Goal: Task Accomplishment & Management: Complete application form

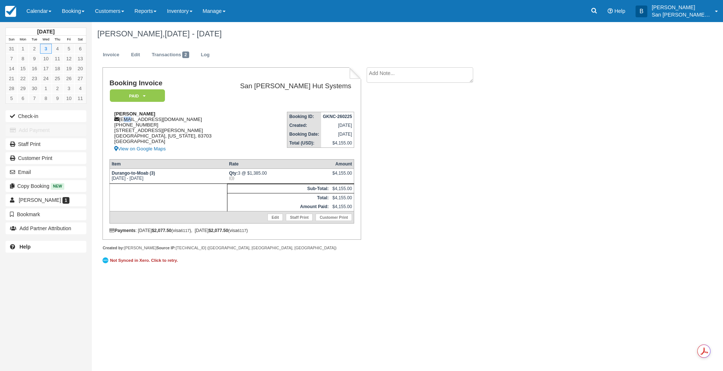
drag, startPoint x: 122, startPoint y: 119, endPoint x: 126, endPoint y: 118, distance: 4.0
click at [126, 118] on div "David Cochrane d.j.cochrane87@gmail.com 1 (205) 393-5732 4819 N. Shirley Ave Bo…" at bounding box center [166, 132] width 114 height 42
drag, startPoint x: 121, startPoint y: 119, endPoint x: 165, endPoint y: 120, distance: 44.1
click at [185, 120] on div "David Cochrane d.j.cochrane87@gmail.com 1 (205) 393-5732 4819 N. Shirley Ave Bo…" at bounding box center [166, 132] width 114 height 42
copy div "d.j.cochrane87@gmail.com"
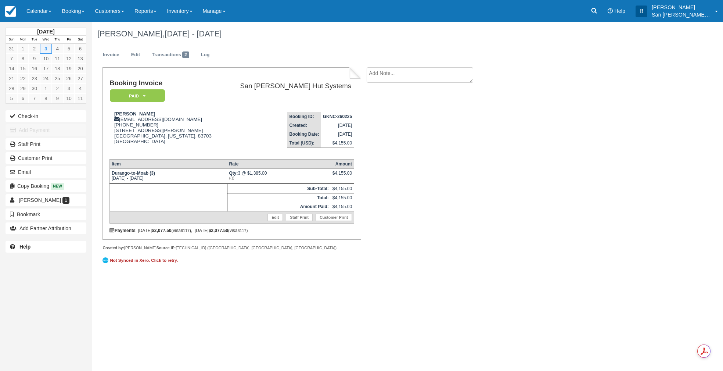
click at [455, 70] on textarea at bounding box center [420, 74] width 107 height 15
type textarea "David Cochrane paid for 1 beer package"
click at [385, 117] on button "Create" at bounding box center [383, 117] width 33 height 12
click at [596, 11] on icon at bounding box center [593, 10] width 7 height 7
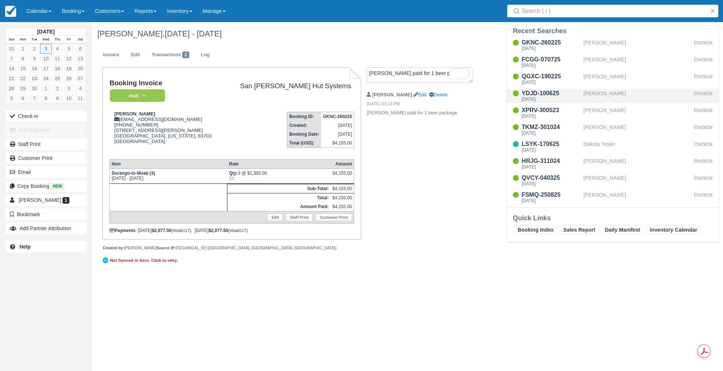
click at [596, 93] on div "Scott Milner" at bounding box center [637, 96] width 108 height 14
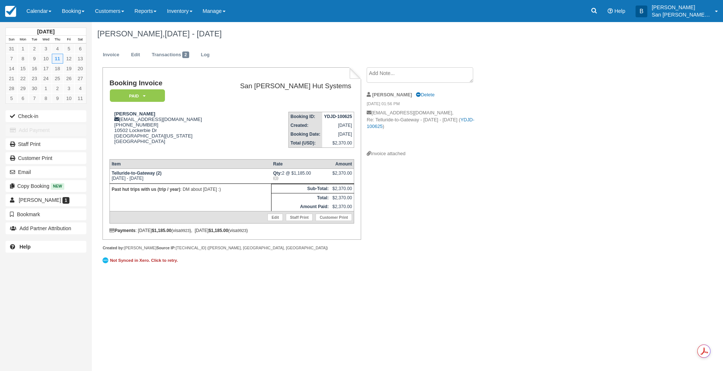
click at [408, 71] on textarea at bounding box center [420, 74] width 107 height 15
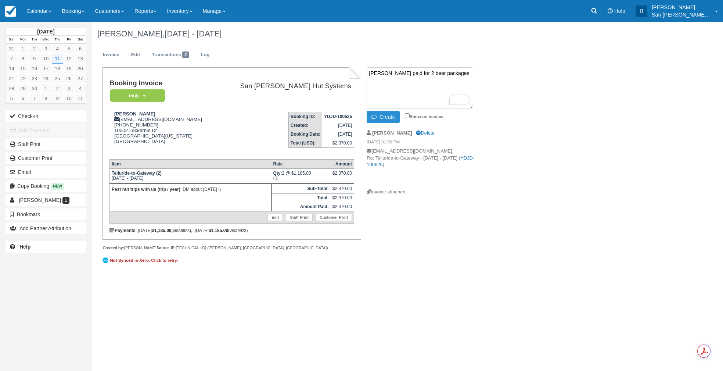
type textarea "Scott Milner paid for 2 beer packages"
click at [386, 118] on button "Create" at bounding box center [383, 117] width 33 height 12
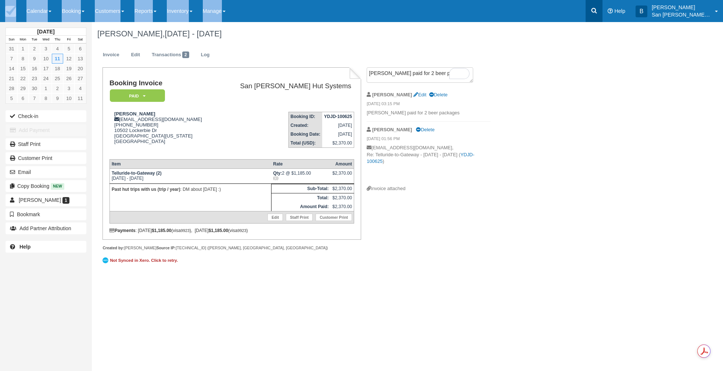
click at [590, 9] on div "Menu Calendar Customer Inventory Month Week Day Booking Daily Manifest Daily Li…" at bounding box center [361, 11] width 723 height 22
click at [602, 10] on link at bounding box center [593, 11] width 17 height 22
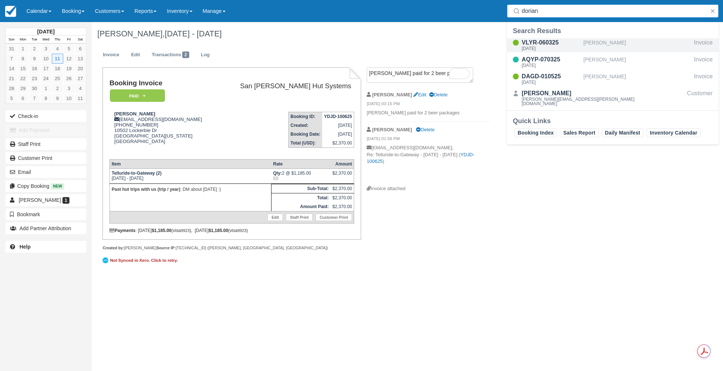
type input "dorian"
click at [555, 46] on div "[DATE]" at bounding box center [551, 48] width 59 height 4
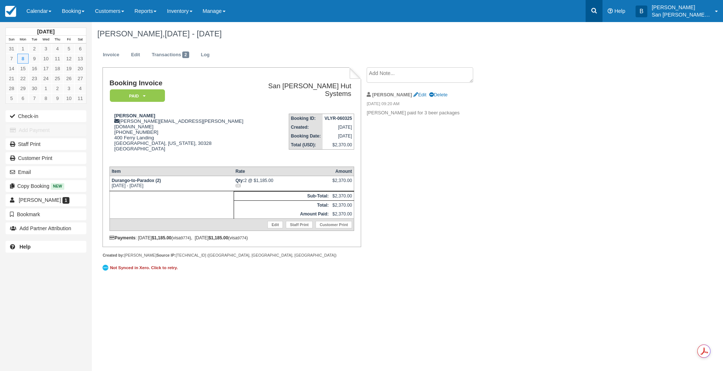
click at [598, 13] on icon at bounding box center [593, 10] width 7 height 7
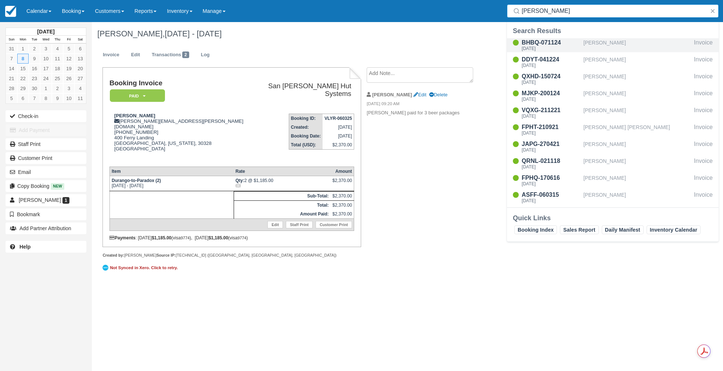
type input "jackson"
click at [542, 40] on div "BHBQ-071124" at bounding box center [551, 42] width 59 height 9
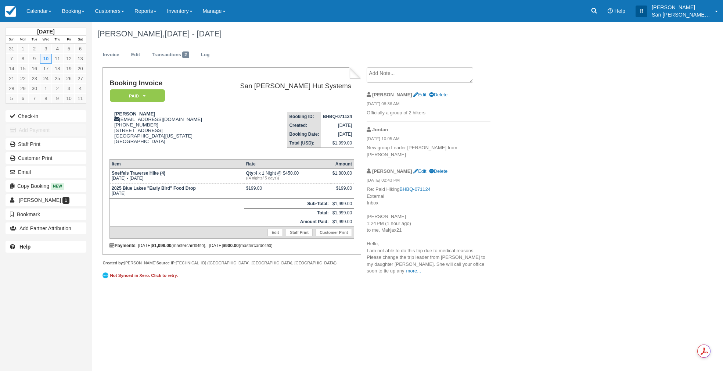
click at [408, 76] on textarea at bounding box center [420, 74] width 107 height 15
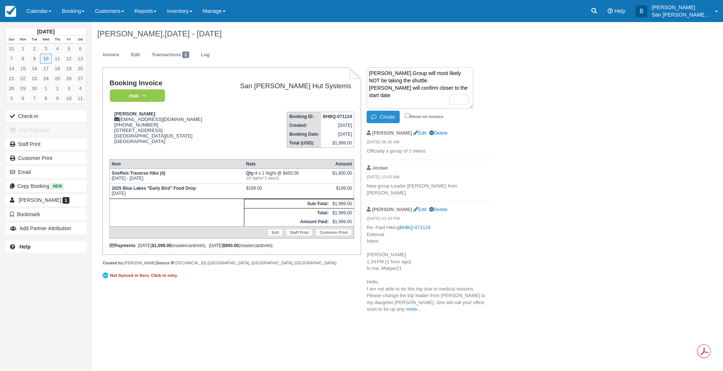
type textarea "Jackson Group will most likely NOT be taking the shuttle. Makayla will confirm …"
click at [390, 117] on button "Create" at bounding box center [383, 117] width 33 height 12
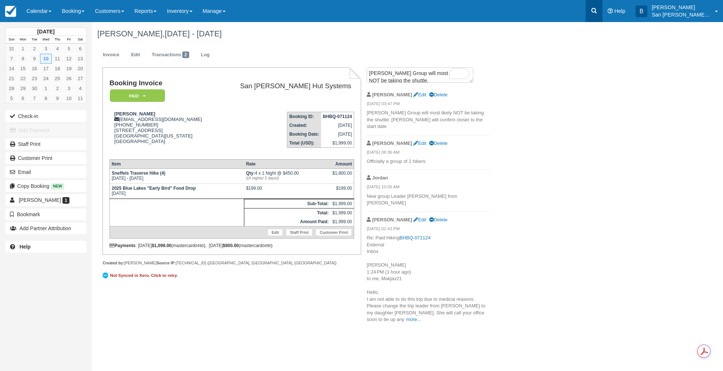
click at [602, 14] on link at bounding box center [593, 11] width 17 height 22
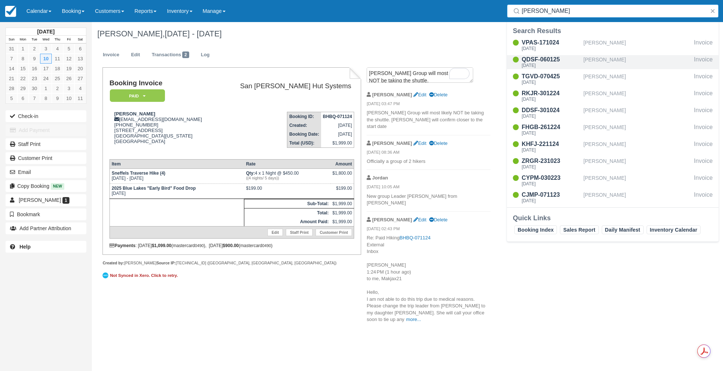
type input "andrew"
click at [544, 62] on div "QDSF-060125" at bounding box center [551, 59] width 59 height 9
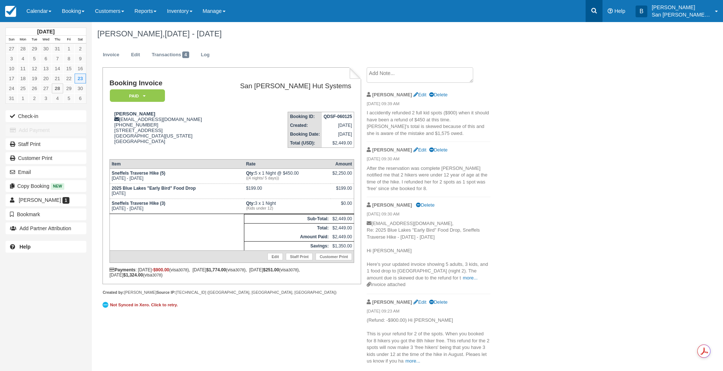
click at [594, 14] on link at bounding box center [593, 11] width 17 height 22
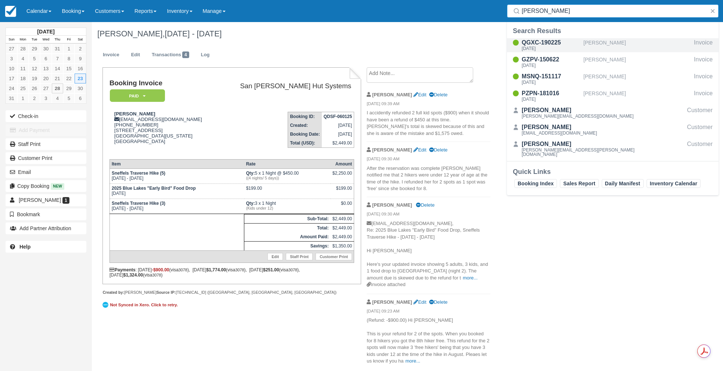
type input "Dyer"
click at [544, 43] on div "QGXC-190225" at bounding box center [551, 42] width 59 height 9
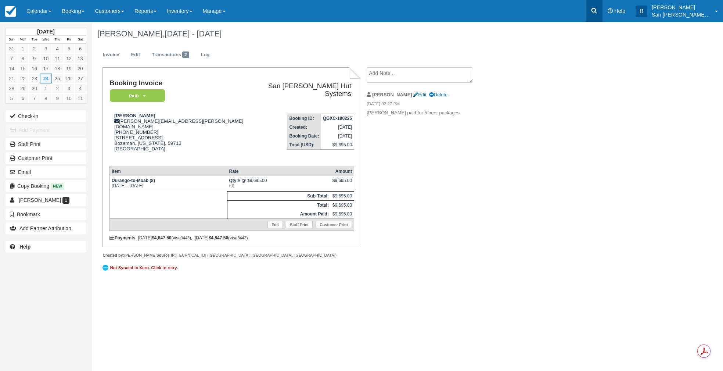
click at [602, 12] on link at bounding box center [593, 11] width 17 height 22
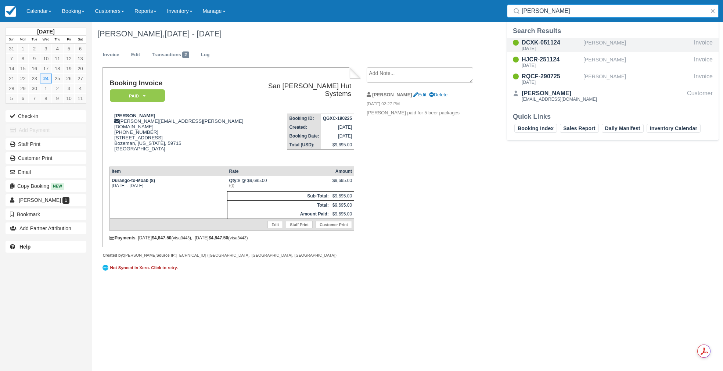
type input "kinlaw"
click at [546, 47] on div "Sat Sep 6 2025" at bounding box center [551, 48] width 59 height 4
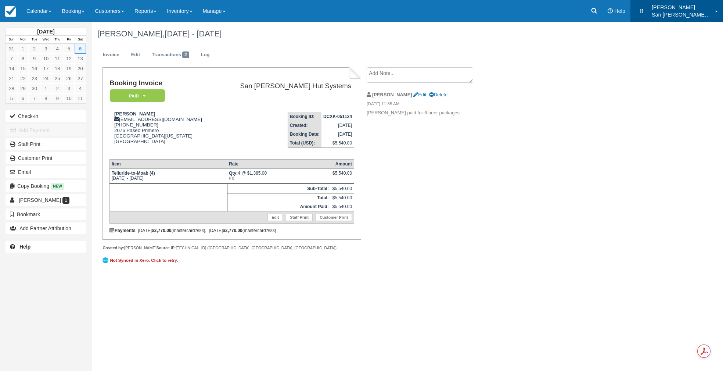
drag, startPoint x: 686, startPoint y: 18, endPoint x: 681, endPoint y: 22, distance: 6.8
click at [686, 18] on p "San [PERSON_NAME] Hut Systems" at bounding box center [681, 14] width 59 height 7
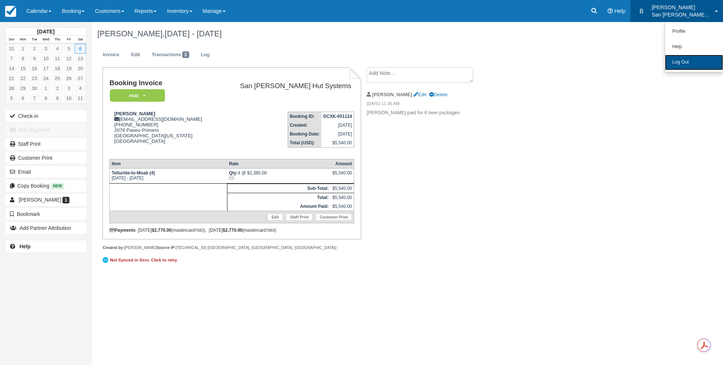
click at [674, 66] on link "Log Out" at bounding box center [694, 62] width 58 height 15
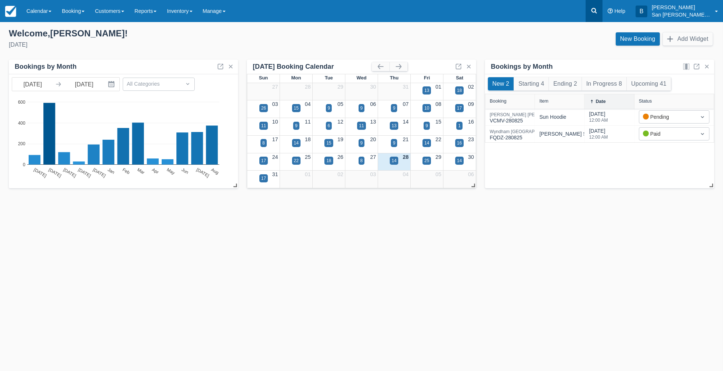
click at [598, 12] on icon at bounding box center [593, 10] width 7 height 7
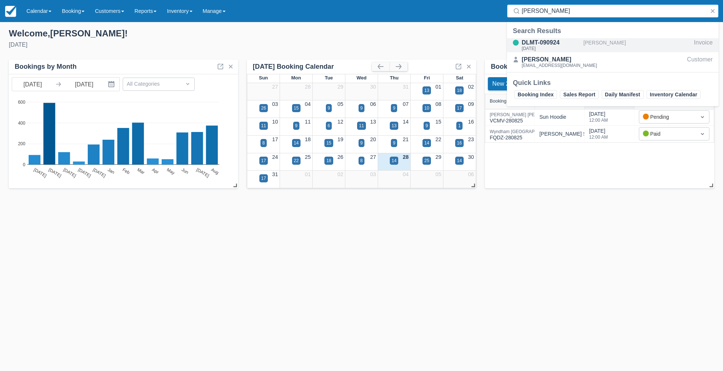
type input "martina"
click at [535, 43] on div "DLMT-090924" at bounding box center [551, 42] width 59 height 9
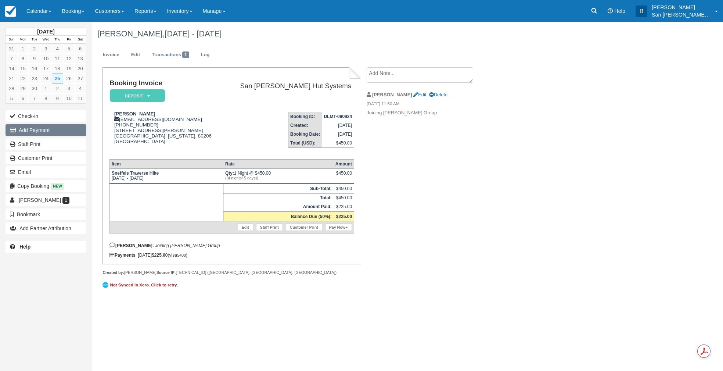
click at [40, 133] on button "Add Payment" at bounding box center [46, 130] width 81 height 12
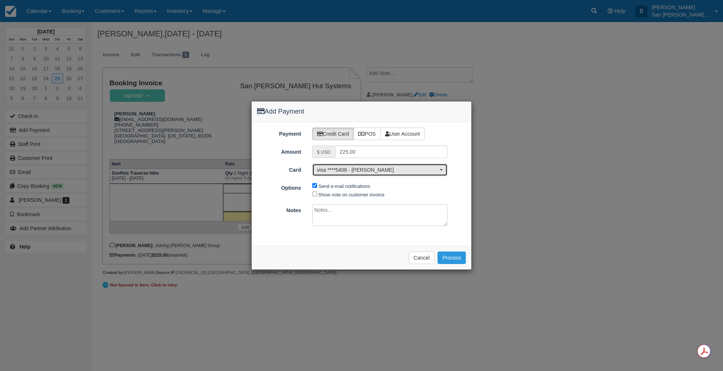
click at [349, 173] on span "visa ****5408 - Martina Pfender" at bounding box center [377, 169] width 121 height 7
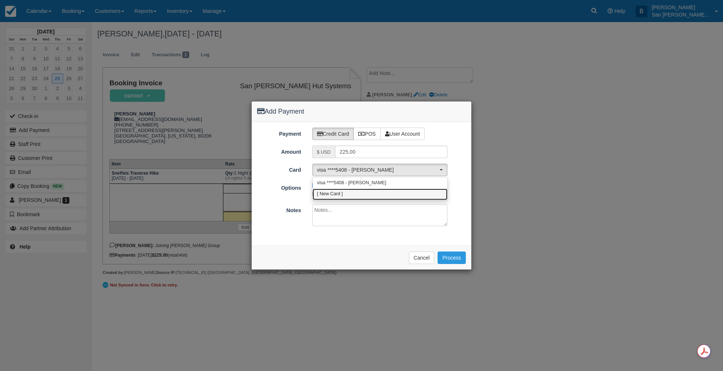
click at [354, 194] on link "[ New Card ]" at bounding box center [380, 193] width 135 height 11
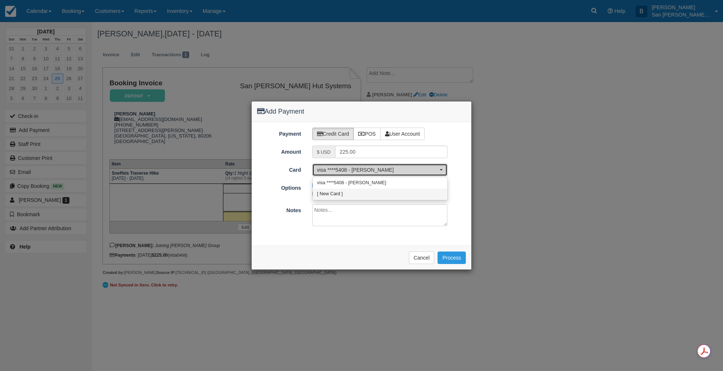
select select "0"
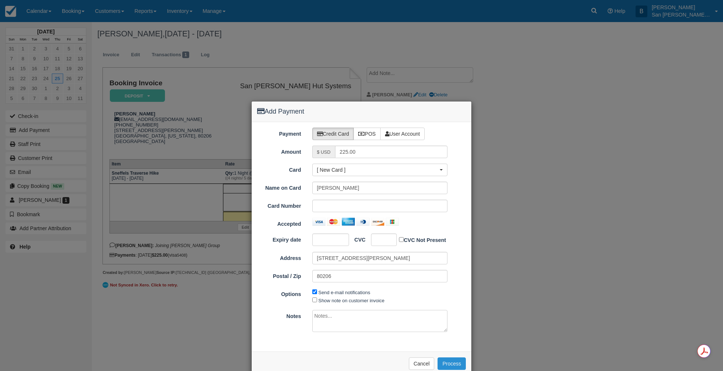
click at [454, 360] on button "Process" at bounding box center [451, 363] width 28 height 12
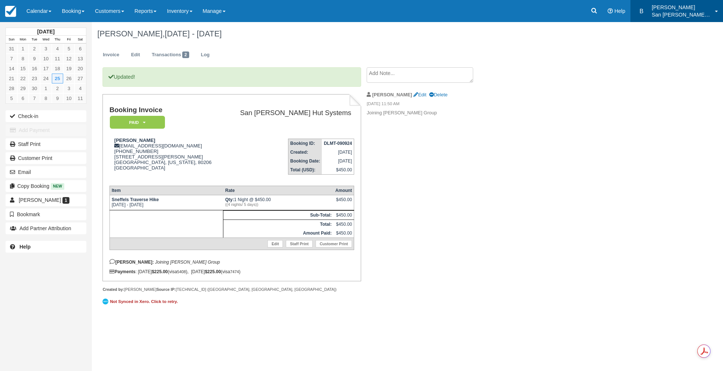
click at [671, 16] on p "San [PERSON_NAME] Hut Systems" at bounding box center [681, 14] width 59 height 7
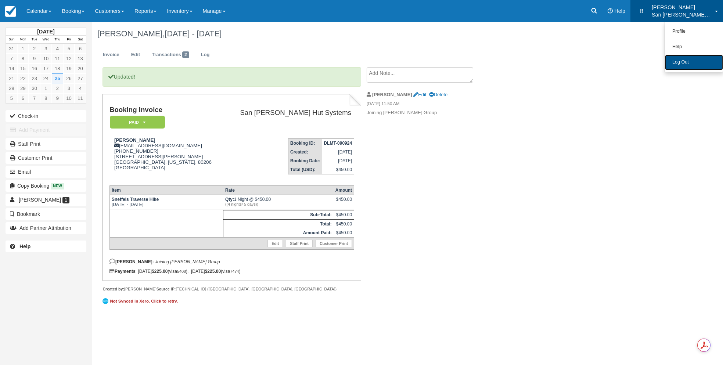
click at [685, 67] on link "Log Out" at bounding box center [694, 62] width 58 height 15
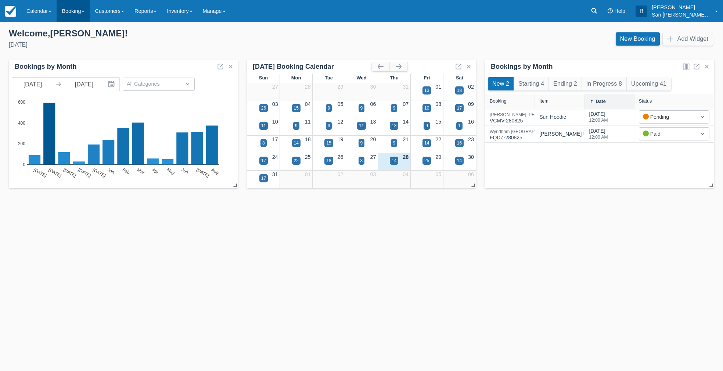
click at [78, 12] on link "Booking" at bounding box center [73, 11] width 33 height 22
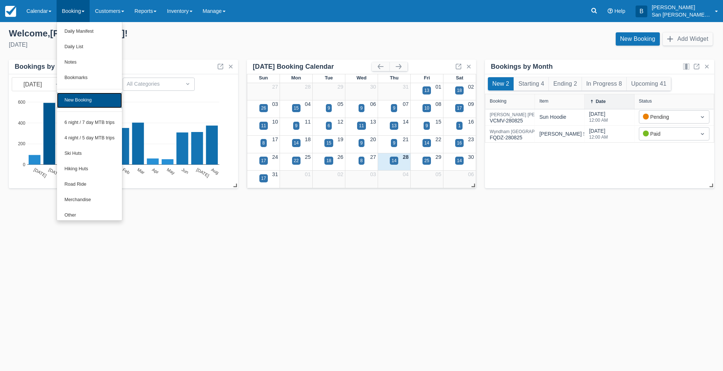
click at [94, 100] on link "New Booking" at bounding box center [89, 100] width 65 height 15
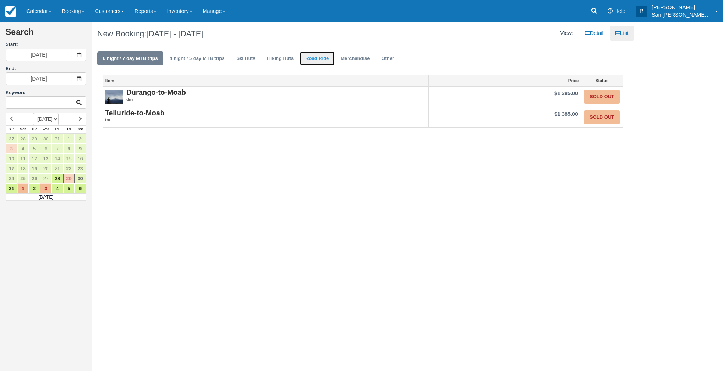
click at [325, 59] on link "Road Ride" at bounding box center [317, 58] width 35 height 14
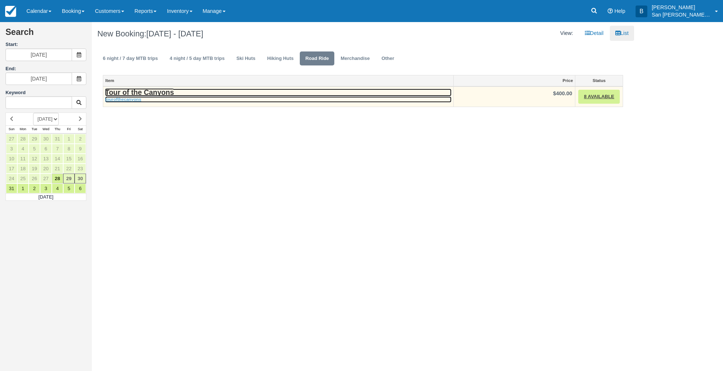
click at [136, 98] on em "tourofthecanyons" at bounding box center [278, 99] width 346 height 6
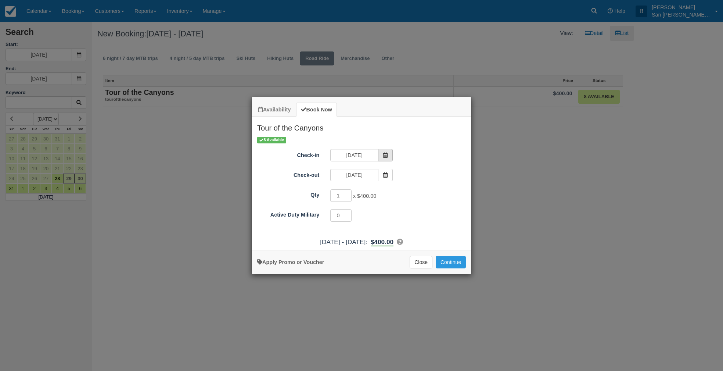
click at [390, 158] on span "Item Modal" at bounding box center [385, 155] width 15 height 12
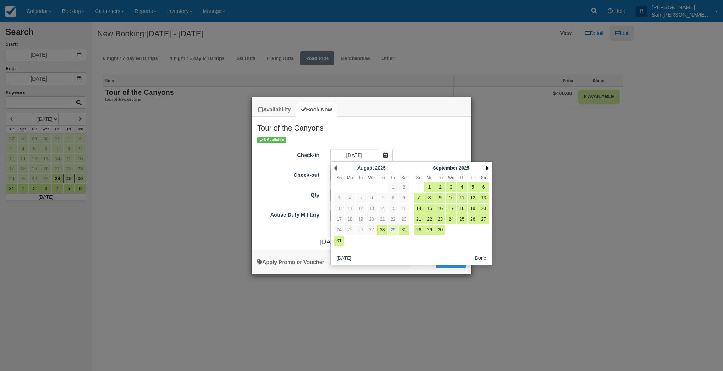
click at [488, 167] on link "Next" at bounding box center [487, 168] width 3 height 6
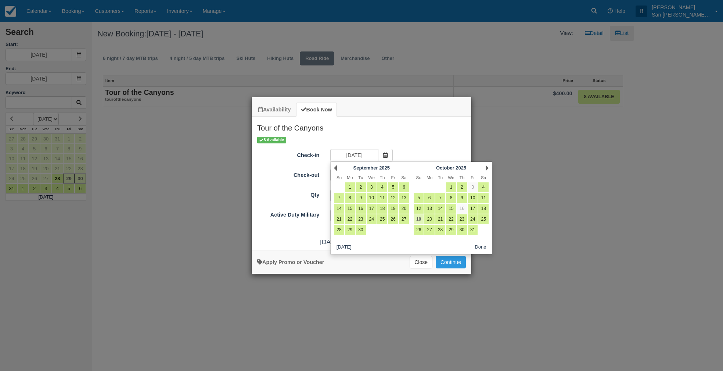
click at [416, 219] on link "19" at bounding box center [419, 219] width 10 height 10
type input "10/19/25"
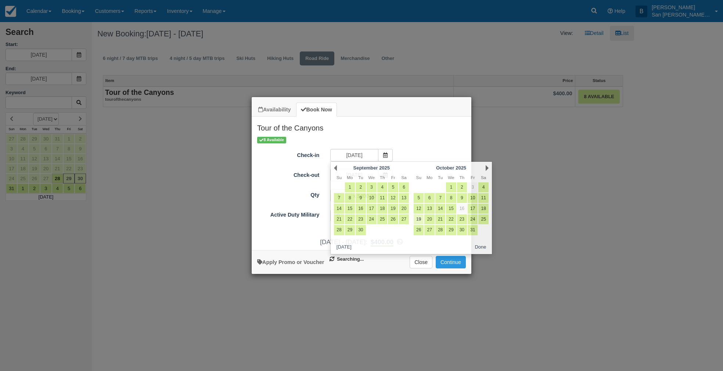
type input "10/20/25"
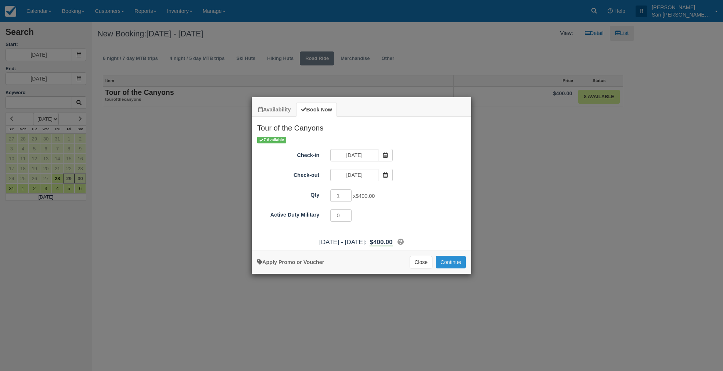
click at [452, 261] on button "Continue" at bounding box center [451, 262] width 30 height 12
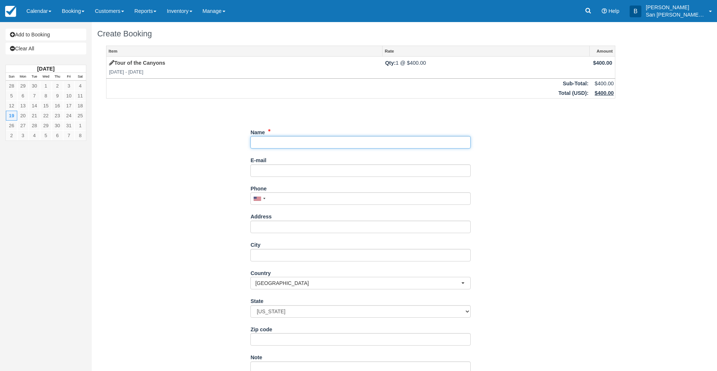
click at [301, 141] on input "Name" at bounding box center [360, 142] width 220 height 12
type input "[PERSON_NAME]"
click at [271, 170] on input "E-mail" at bounding box center [360, 170] width 220 height 12
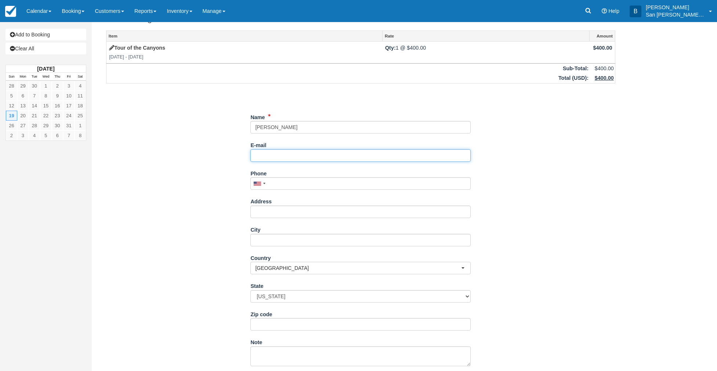
scroll to position [37, 0]
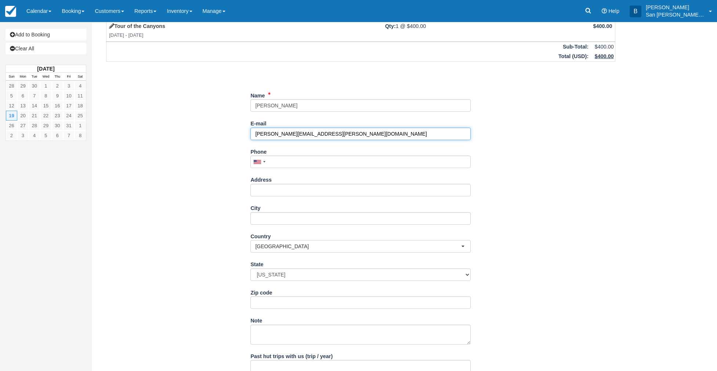
type input "[PERSON_NAME][EMAIL_ADDRESS][PERSON_NAME][DOMAIN_NAME]"
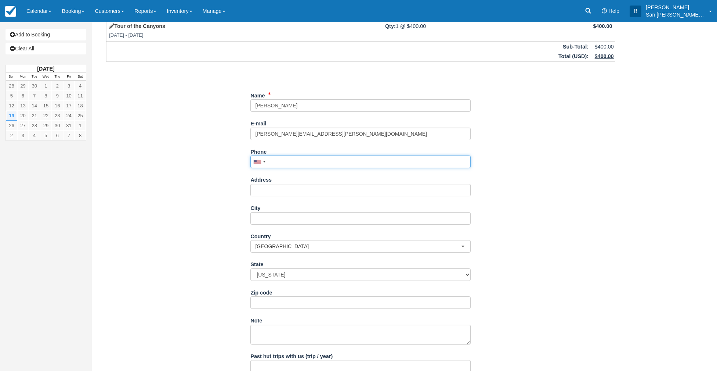
click at [303, 160] on input "Phone" at bounding box center [360, 161] width 220 height 12
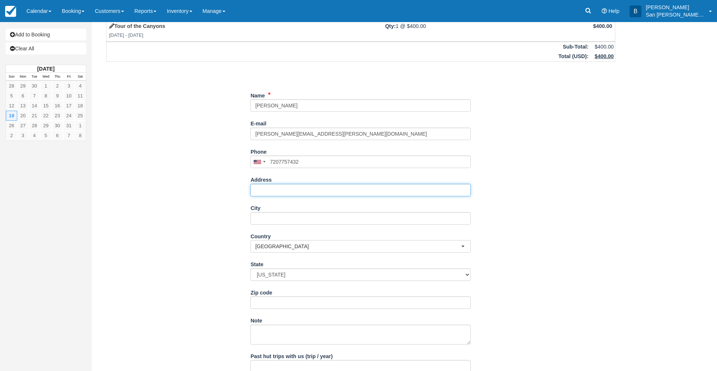
type input "[PHONE_NUMBER]"
drag, startPoint x: 279, startPoint y: 192, endPoint x: 344, endPoint y: 189, distance: 65.5
click at [279, 192] on input "Address" at bounding box center [360, 190] width 220 height 12
type input "[STREET_ADDRESS]"
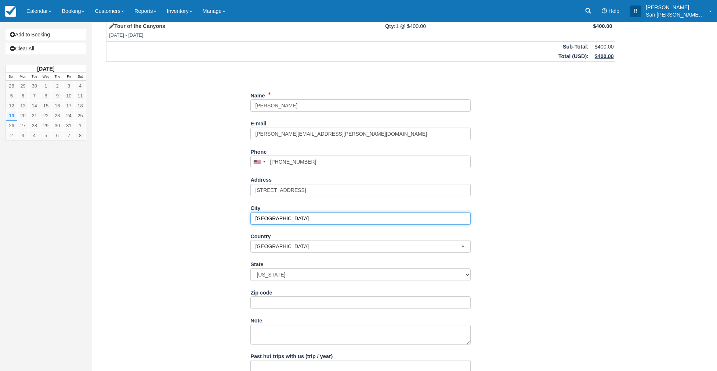
type input "Grand Junction"
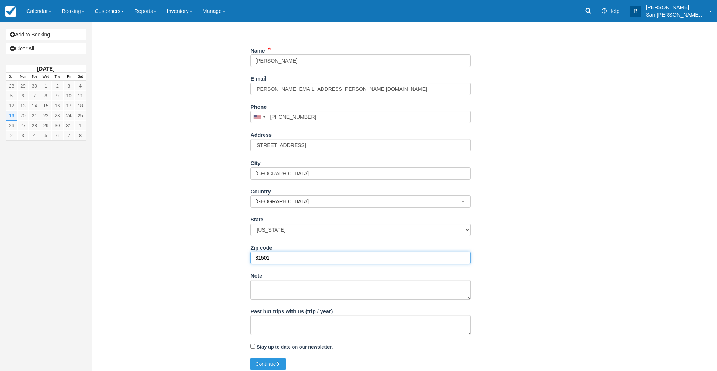
scroll to position [86, 0]
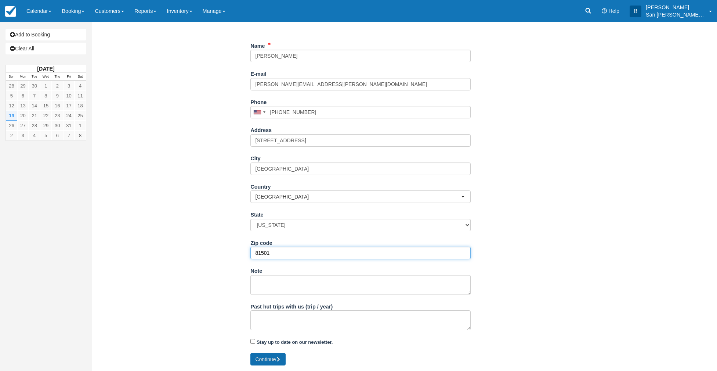
type input "81501"
click at [278, 361] on icon "submit" at bounding box center [278, 358] width 5 height 5
type input "[PHONE_NUMBER]"
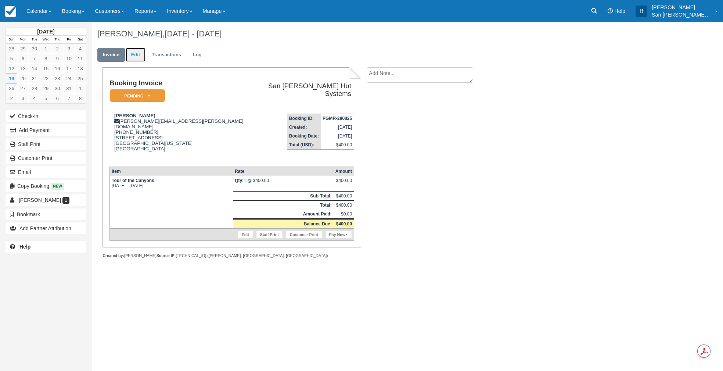
click at [136, 52] on link "Edit" at bounding box center [136, 55] width 20 height 14
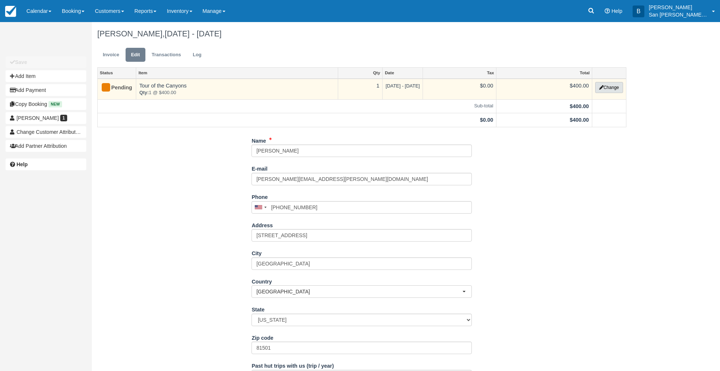
click at [615, 88] on button "Change" at bounding box center [609, 87] width 28 height 11
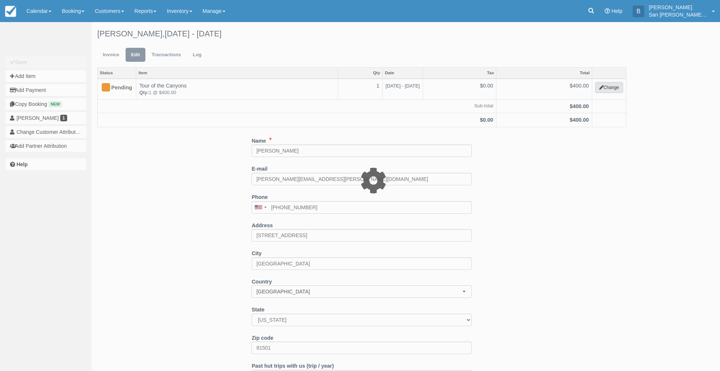
select select "20"
type input "400.00"
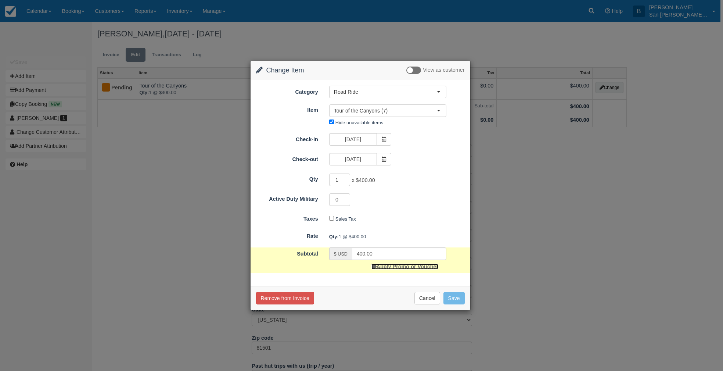
click at [405, 268] on link "Apply Promo or Voucher" at bounding box center [404, 266] width 67 height 6
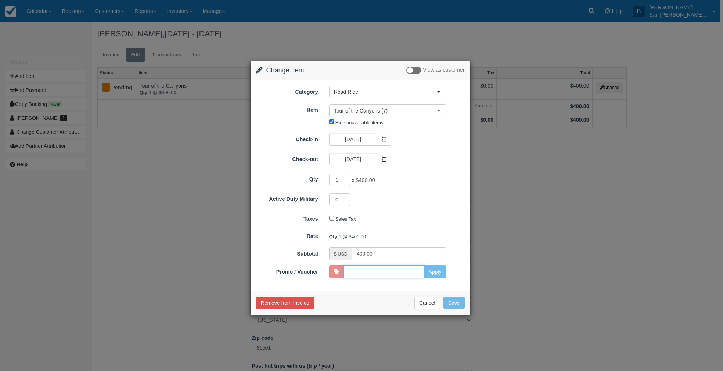
click at [418, 273] on input "Promo / Voucher" at bounding box center [383, 271] width 81 height 12
type input "Cert"
click at [433, 272] on button "Apply" at bounding box center [435, 271] width 22 height 12
type input "0.00"
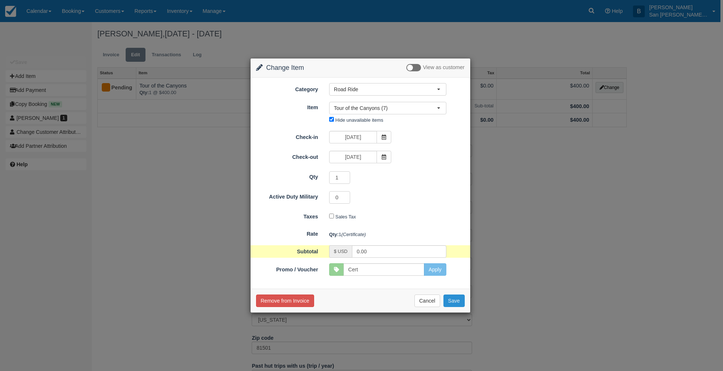
click at [459, 299] on button "Save" at bounding box center [453, 300] width 21 height 12
checkbox input "false"
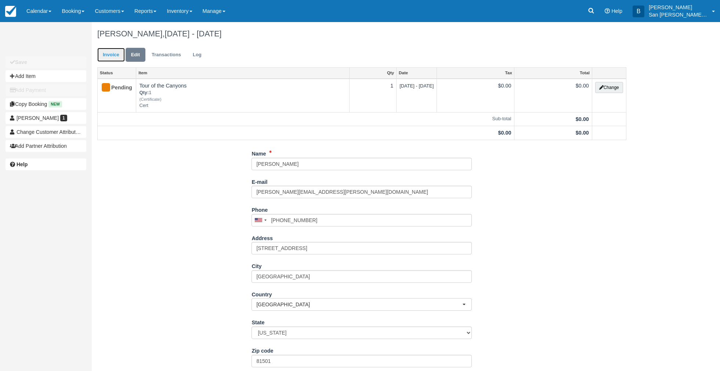
click at [105, 56] on link "Invoice" at bounding box center [111, 55] width 28 height 14
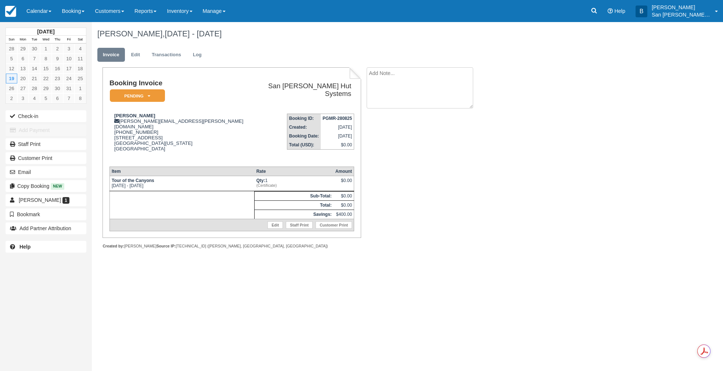
click at [392, 75] on textarea at bounding box center [420, 87] width 107 height 41
paste textarea "EUREKA! McConnell Science Museum"
click at [392, 84] on textarea "EUREKA! McConnell Science Museum BK08" at bounding box center [420, 87] width 107 height 41
type textarea "EUREKA! [PERSON_NAME][GEOGRAPHIC_DATA] BK08122024"
click at [384, 114] on button "Create" at bounding box center [383, 117] width 33 height 12
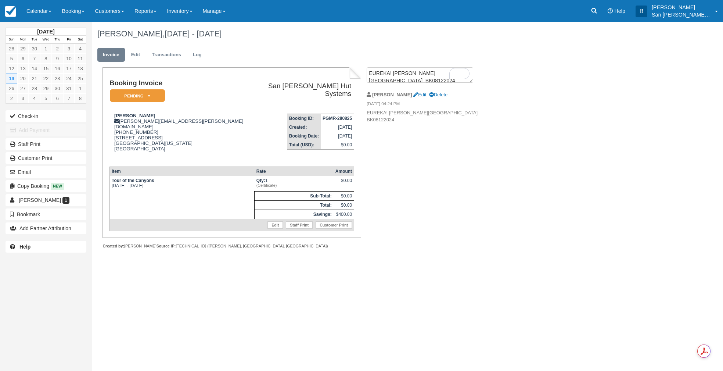
click at [486, 273] on div "October 2025 Sun Mon Tue Wed Thu Fri Sat 28 29 30 1 2 3 4 5 6 7 8 9 10 11 12 13…" at bounding box center [361, 196] width 723 height 349
click at [32, 169] on button "Email" at bounding box center [46, 172] width 81 height 12
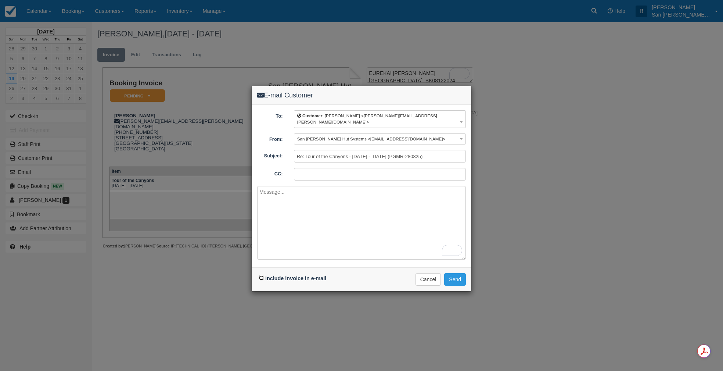
click at [260, 275] on input "Include invoice in e-mail" at bounding box center [261, 277] width 5 height 5
checkbox input "true"
click at [461, 273] on button "Send" at bounding box center [455, 279] width 22 height 12
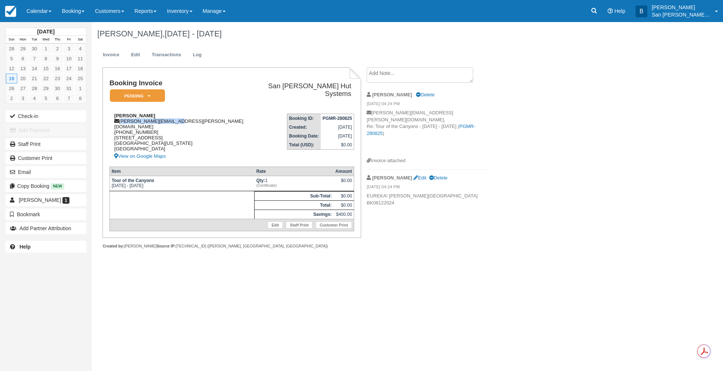
drag, startPoint x: 121, startPoint y: 120, endPoint x: 189, endPoint y: 120, distance: 67.9
click at [189, 119] on div "[PERSON_NAME] [PERSON_NAME][EMAIL_ADDRESS][PERSON_NAME][DOMAIN_NAME] [PHONE_NUM…" at bounding box center [180, 137] width 142 height 48
copy div "[PERSON_NAME][EMAIL_ADDRESS][PERSON_NAME][DOMAIN_NAME]"
click at [32, 144] on link "Staff Print" at bounding box center [46, 144] width 81 height 12
click at [147, 94] on em "Pending" at bounding box center [137, 95] width 55 height 13
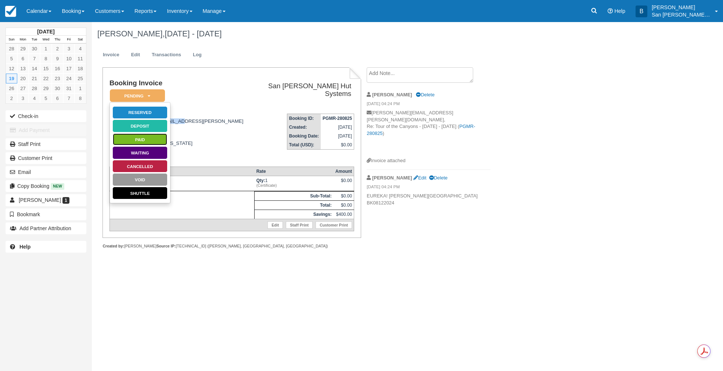
click at [144, 138] on link "Paid" at bounding box center [139, 139] width 55 height 13
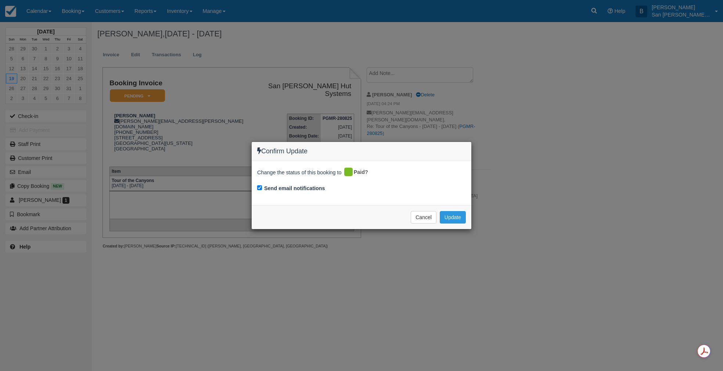
click at [256, 186] on div "Change the status of this booking to Paid? Send email notifications" at bounding box center [362, 183] width 220 height 44
click at [258, 186] on input "Send email notifications" at bounding box center [259, 187] width 5 height 5
checkbox input "false"
click at [461, 220] on button "Update" at bounding box center [453, 217] width 26 height 12
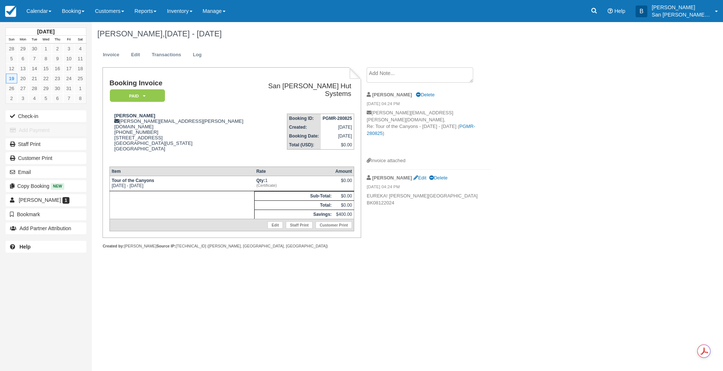
click at [425, 75] on textarea at bounding box center [420, 74] width 107 height 15
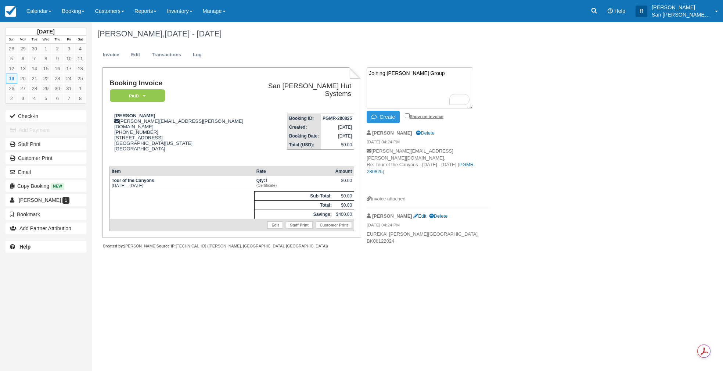
type textarea "Joining [PERSON_NAME] Group"
click at [407, 116] on input "Show on invoice" at bounding box center [407, 115] width 5 height 5
checkbox input "true"
click at [398, 116] on button "Create" at bounding box center [383, 117] width 33 height 12
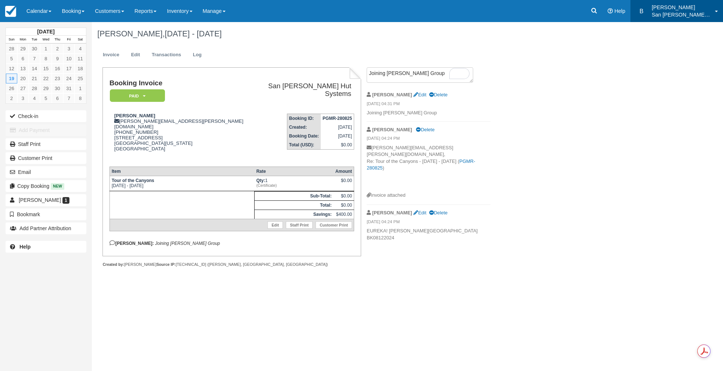
click at [682, 14] on p "San [PERSON_NAME] Hut Systems" at bounding box center [681, 14] width 59 height 7
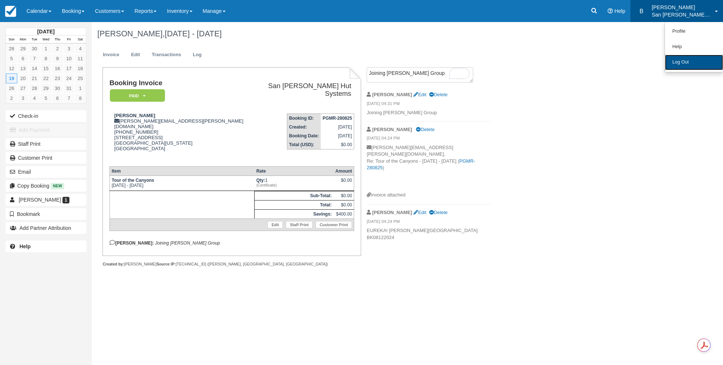
click at [691, 64] on link "Log Out" at bounding box center [694, 62] width 58 height 15
